Goal: Task Accomplishment & Management: Manage account settings

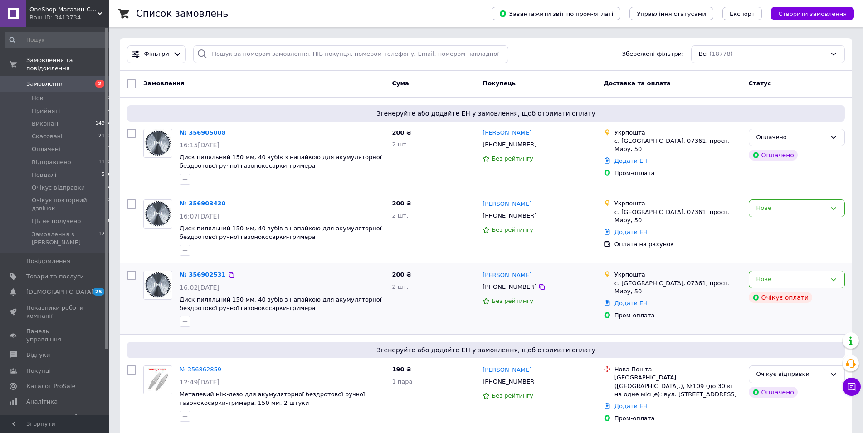
click at [827, 282] on div "Нове" at bounding box center [797, 280] width 96 height 18
click at [787, 333] on li "Скасовано" at bounding box center [797, 331] width 95 height 17
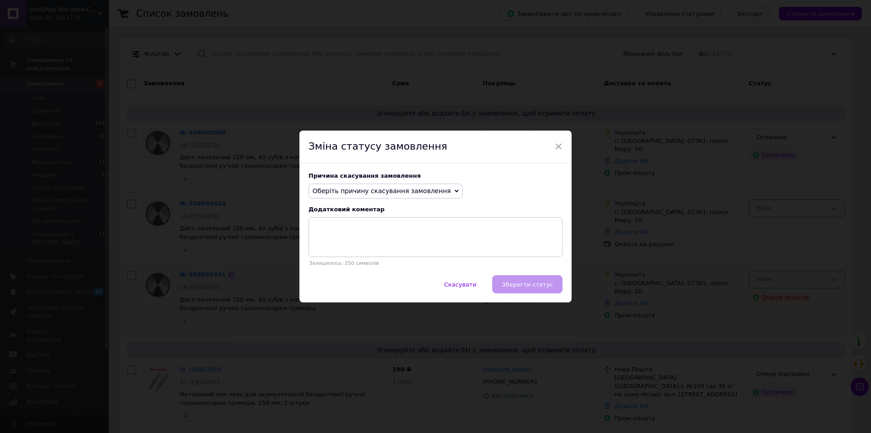
click at [421, 193] on span "Оберіть причину скасування замовлення" at bounding box center [382, 190] width 138 height 7
click at [359, 236] on li "Оплата не надійшла" at bounding box center [385, 234] width 153 height 13
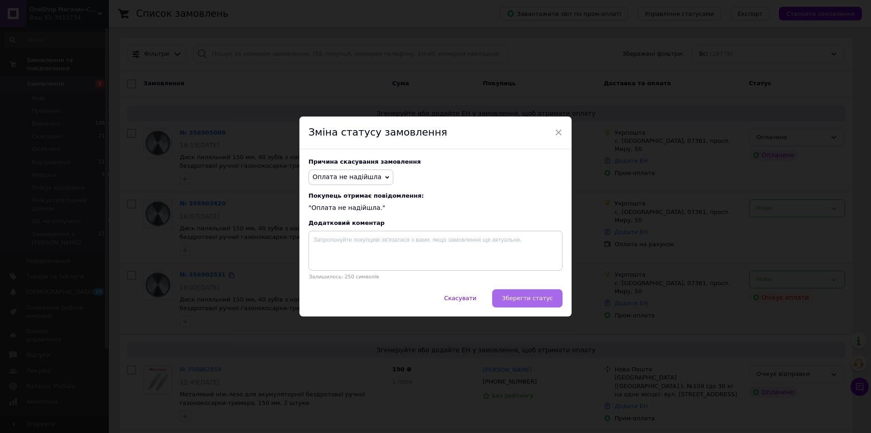
click at [507, 300] on span "Зберегти статус" at bounding box center [527, 298] width 51 height 7
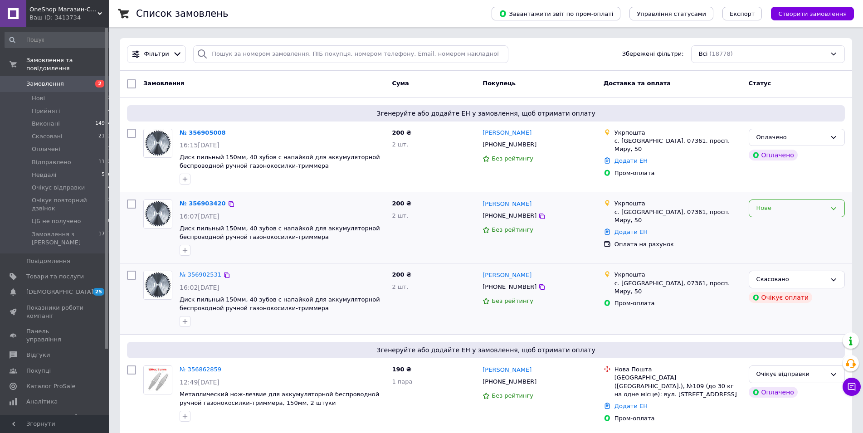
click at [826, 209] on div "Нове" at bounding box center [792, 209] width 70 height 10
click at [788, 259] on li "Скасовано" at bounding box center [797, 260] width 95 height 17
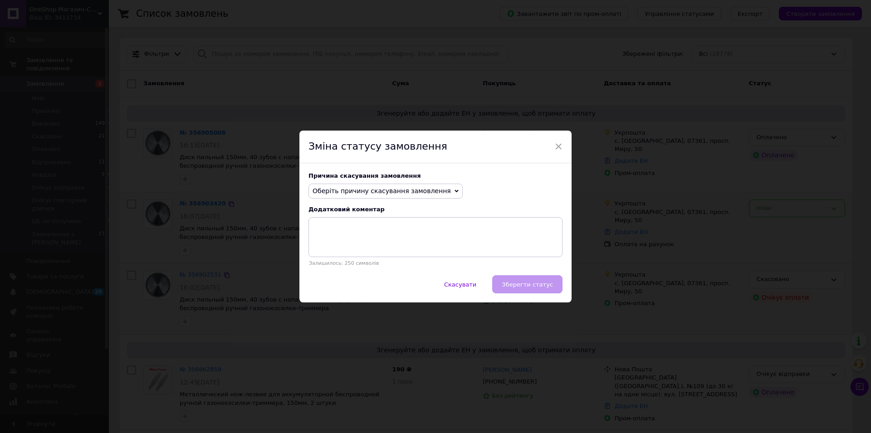
click at [393, 192] on span "Оберіть причину скасування замовлення" at bounding box center [382, 190] width 138 height 7
click at [365, 259] on li "Замовлення-дублікат" at bounding box center [385, 260] width 153 height 13
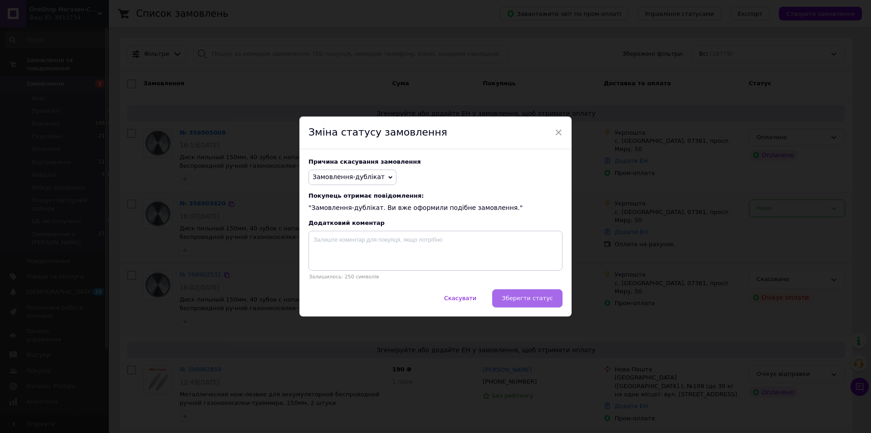
click at [521, 302] on span "Зберегти статус" at bounding box center [527, 298] width 51 height 7
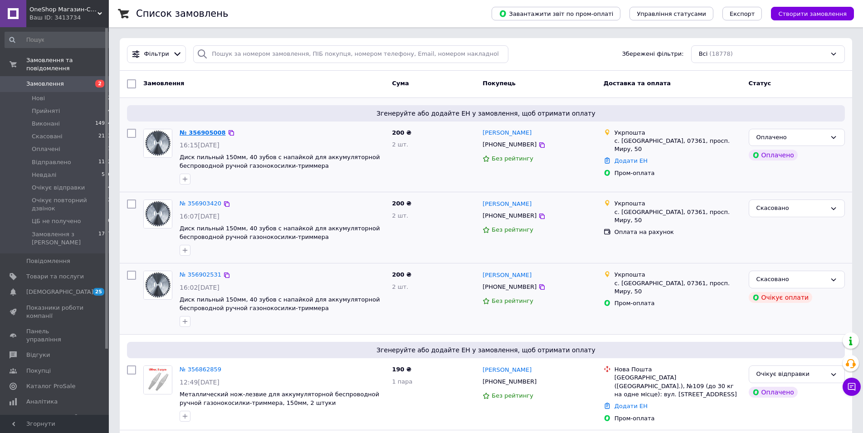
click at [204, 134] on link "№ 356905008" at bounding box center [203, 132] width 46 height 7
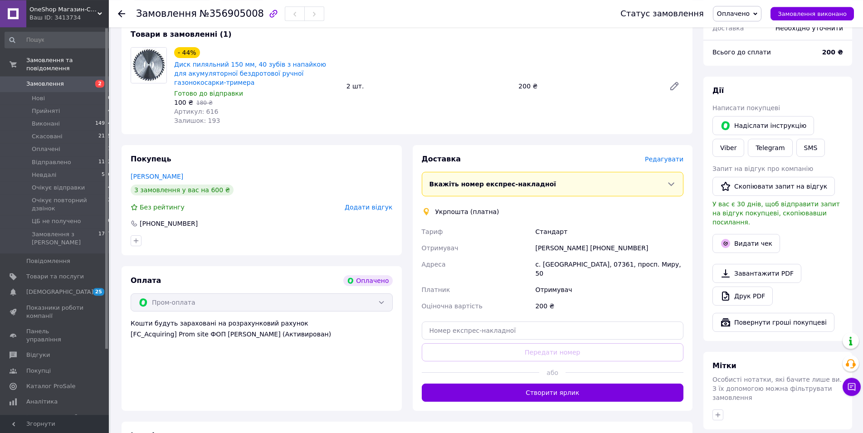
scroll to position [93, 0]
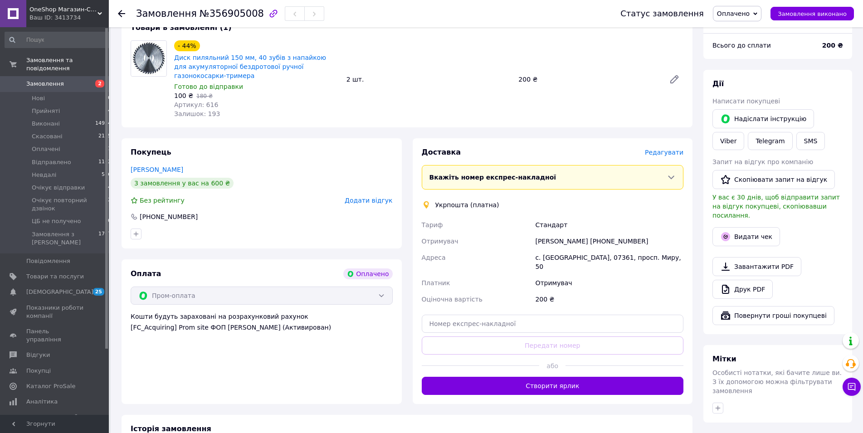
click at [608, 242] on div "Петро Вдович +380984865788" at bounding box center [610, 241] width 152 height 16
copy div "380984865788"
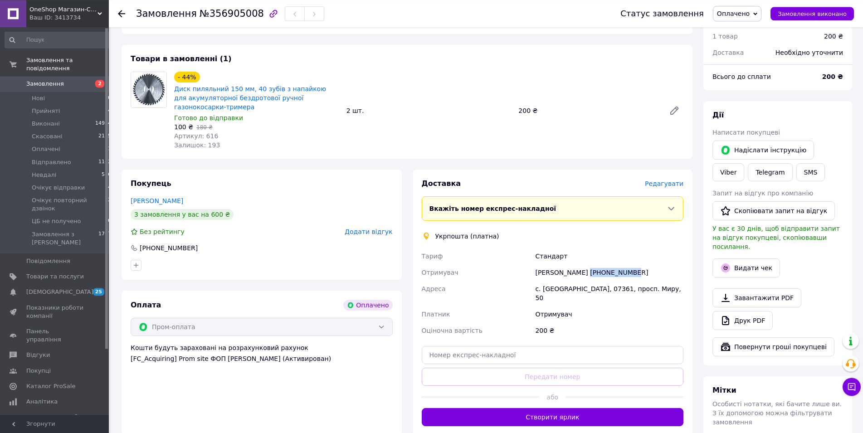
scroll to position [46, 0]
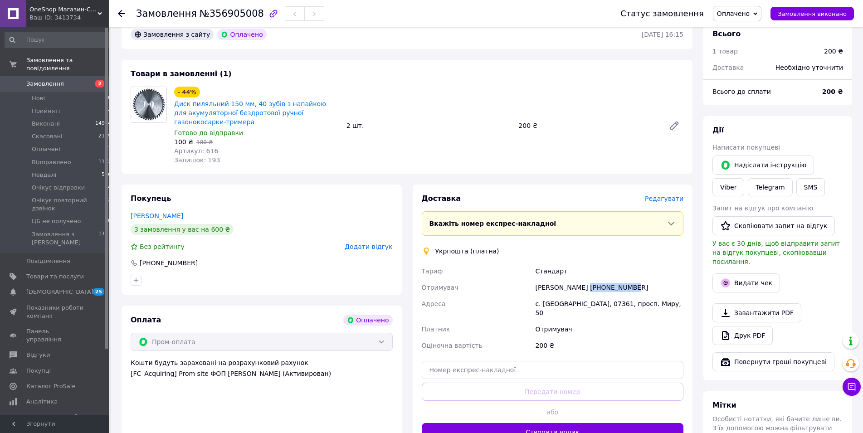
copy div "380984865788"
click at [225, 16] on span "№356905008" at bounding box center [232, 13] width 64 height 11
copy span "356905008"
click at [750, 11] on span "Оплачено" at bounding box center [733, 13] width 33 height 7
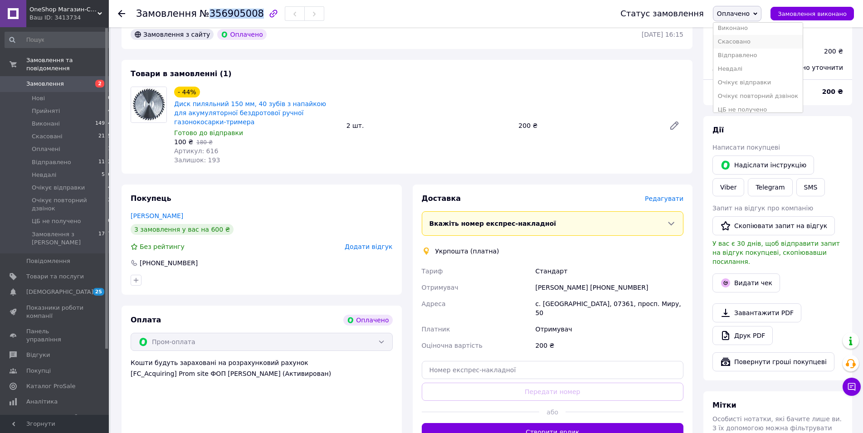
scroll to position [31, 0]
click at [769, 69] on li "Очікує відправки" at bounding box center [758, 76] width 89 height 14
click at [74, 184] on li "Очікує відправки 14" at bounding box center [58, 187] width 117 height 13
